Goal: Task Accomplishment & Management: Use online tool/utility

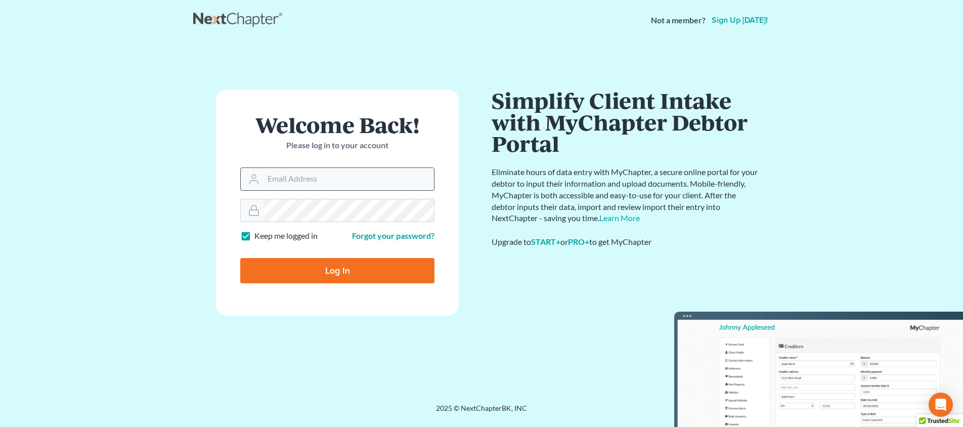
type input "[PERSON_NAME][EMAIL_ADDRESS][DOMAIN_NAME]"
click at [337, 270] on input "Log In" at bounding box center [337, 270] width 194 height 25
type input "Thinking..."
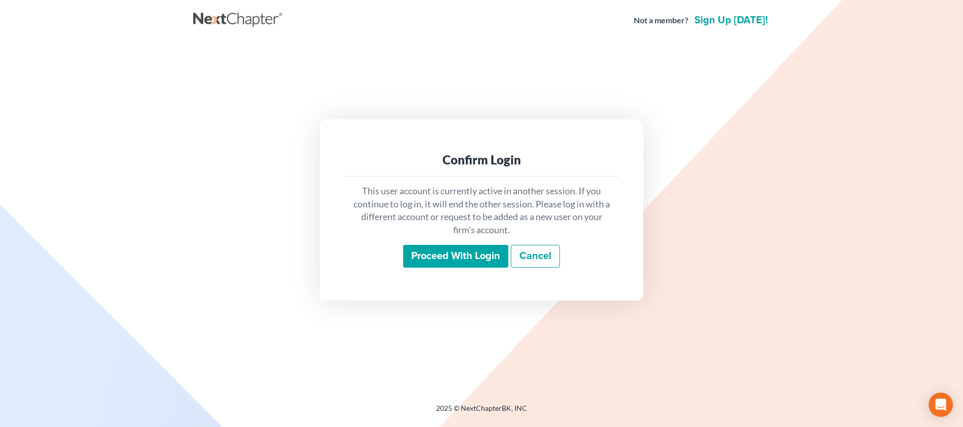
click at [459, 255] on input "Proceed with login" at bounding box center [455, 256] width 105 height 23
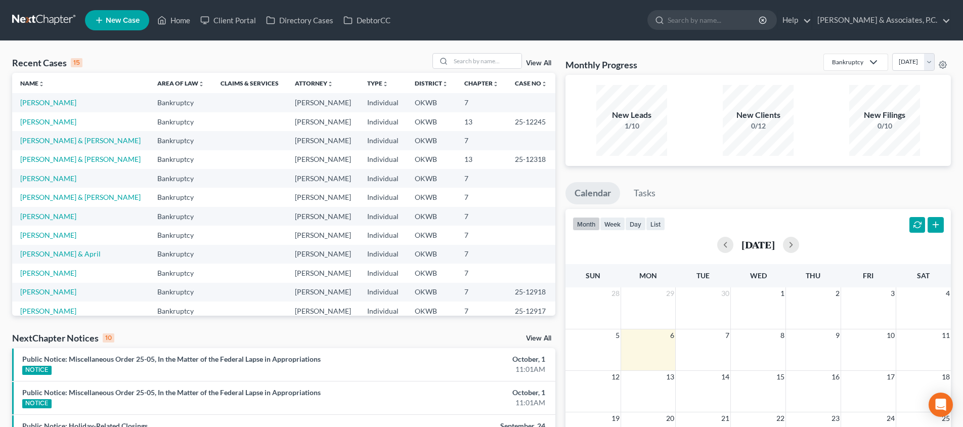
scroll to position [0, 1]
